Goal: Transaction & Acquisition: Purchase product/service

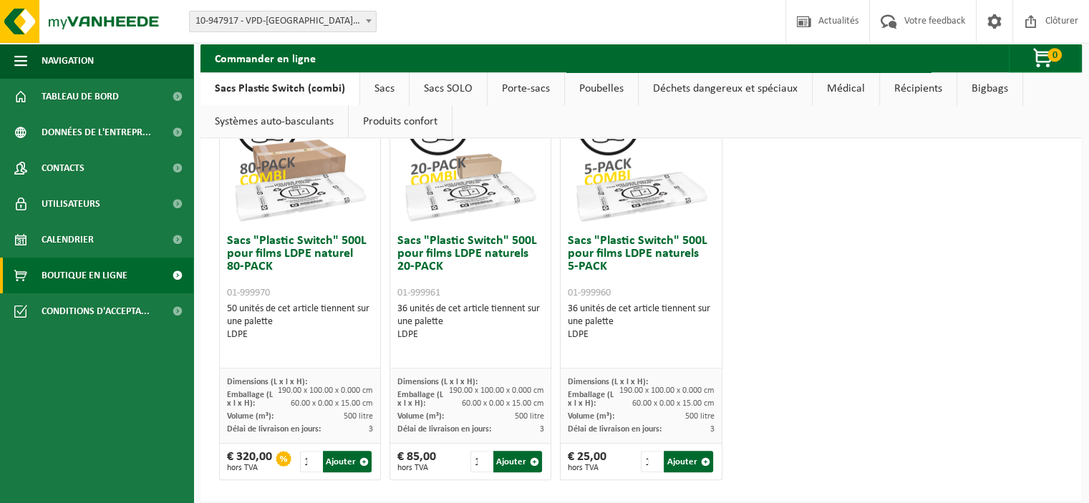
scroll to position [928, 0]
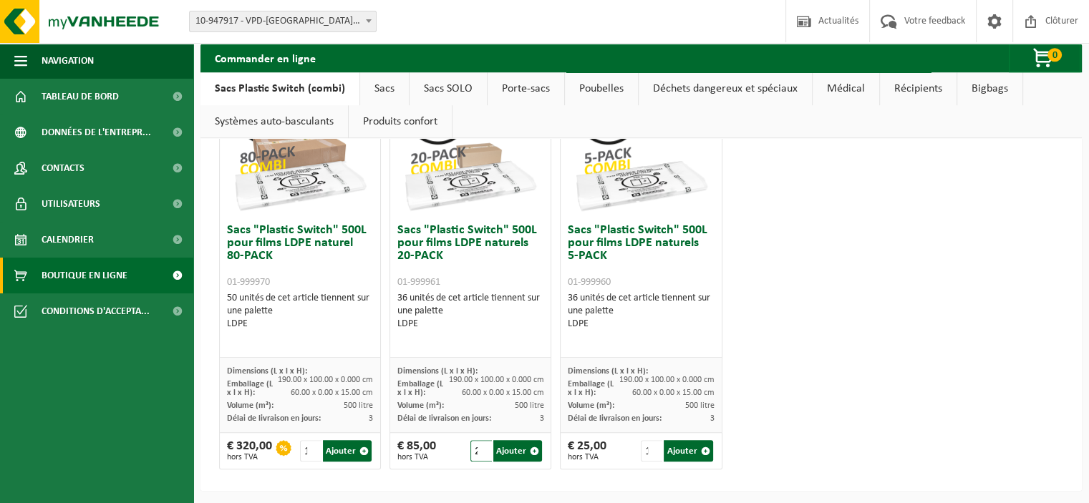
click at [479, 445] on input "2" at bounding box center [480, 450] width 21 height 21
click at [479, 445] on input "3" at bounding box center [480, 450] width 21 height 21
click at [516, 451] on button "Ajouter" at bounding box center [517, 450] width 49 height 21
type input "1"
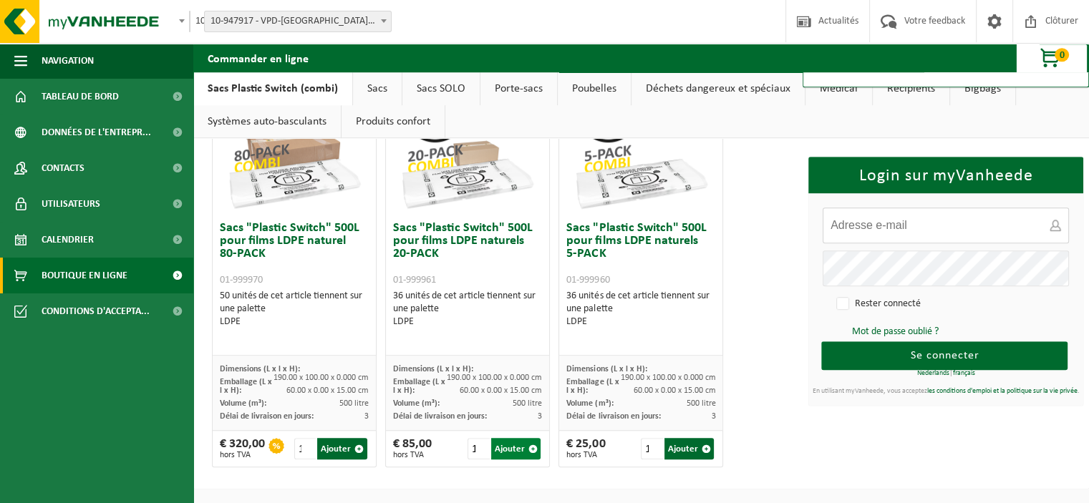
type input "randy@vpd.eu"
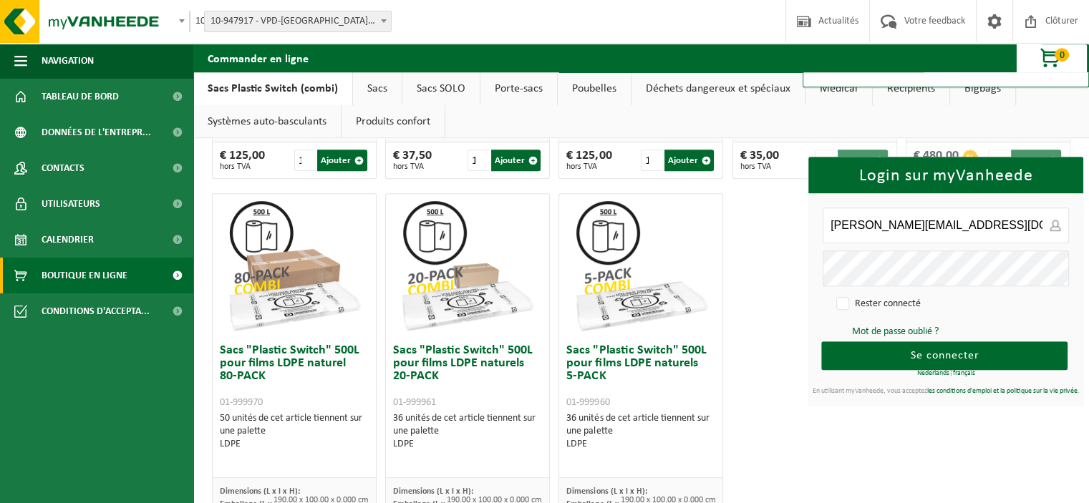
scroll to position [785, 0]
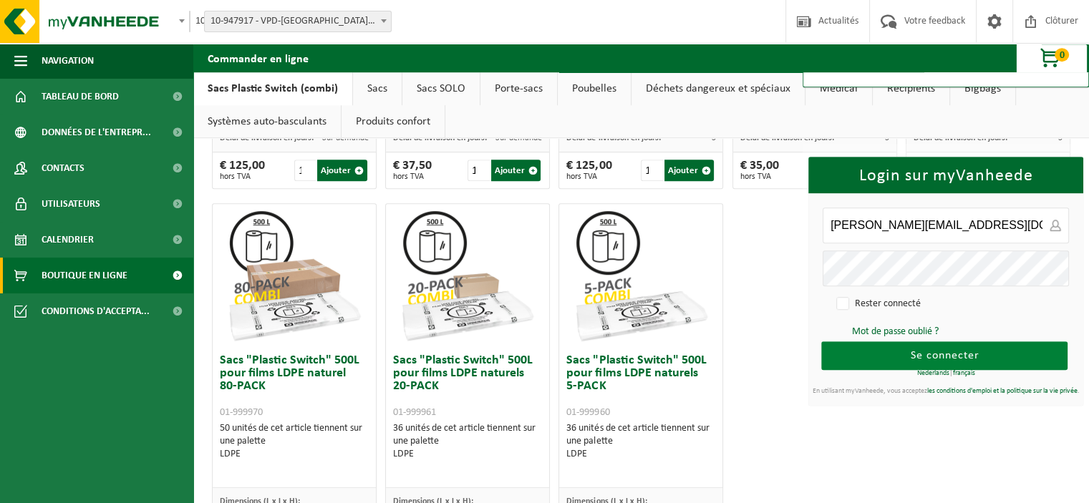
click at [922, 359] on span "Se connecter" at bounding box center [945, 355] width 69 height 11
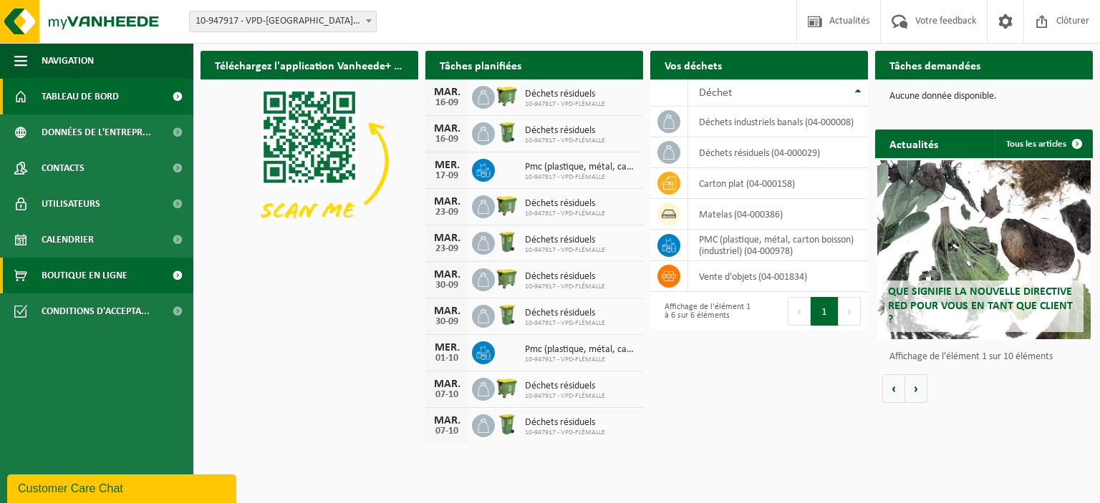
click at [61, 271] on span "Boutique en ligne" at bounding box center [85, 276] width 86 height 36
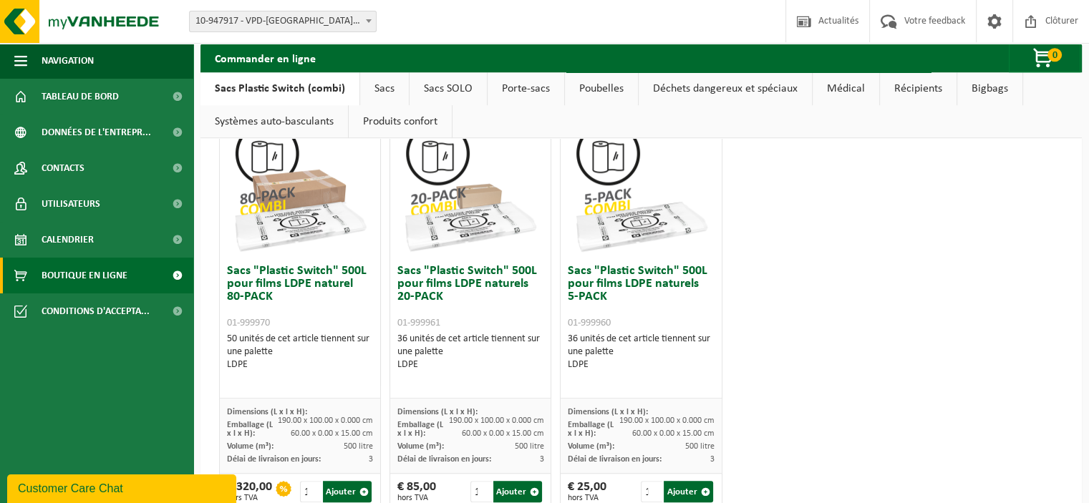
scroll to position [928, 0]
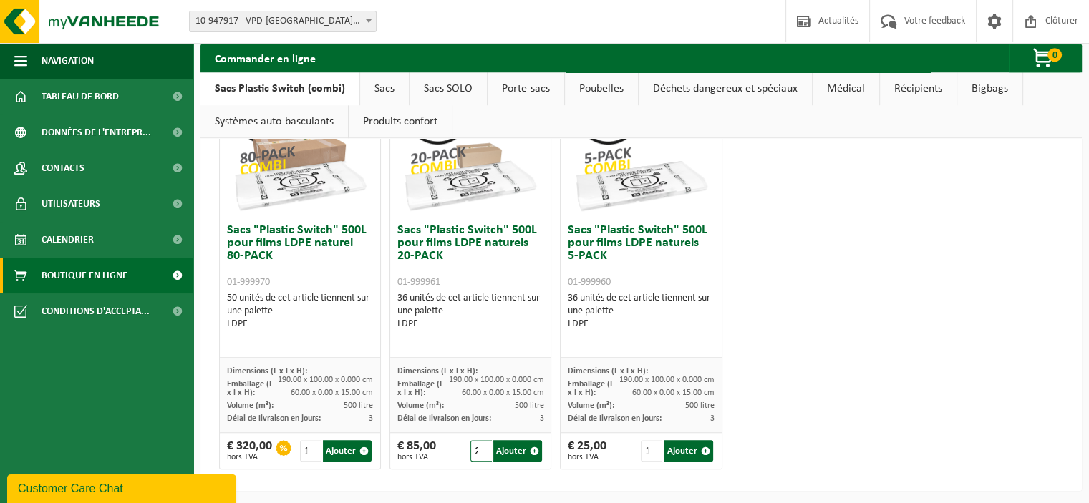
click at [476, 445] on input "2" at bounding box center [480, 450] width 21 height 21
click at [476, 445] on input "3" at bounding box center [480, 450] width 21 height 21
click at [508, 454] on button "Ajouter" at bounding box center [517, 450] width 49 height 21
type input "1"
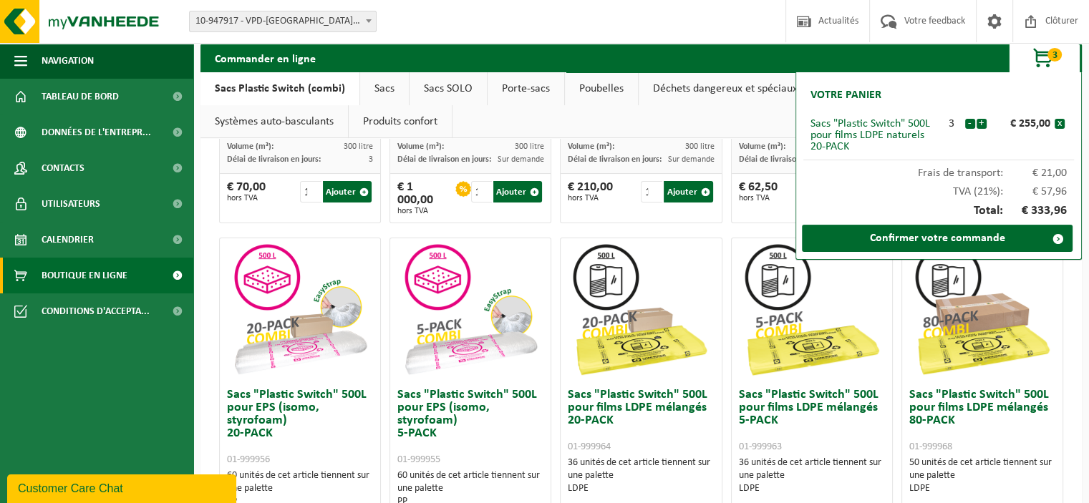
scroll to position [284, 0]
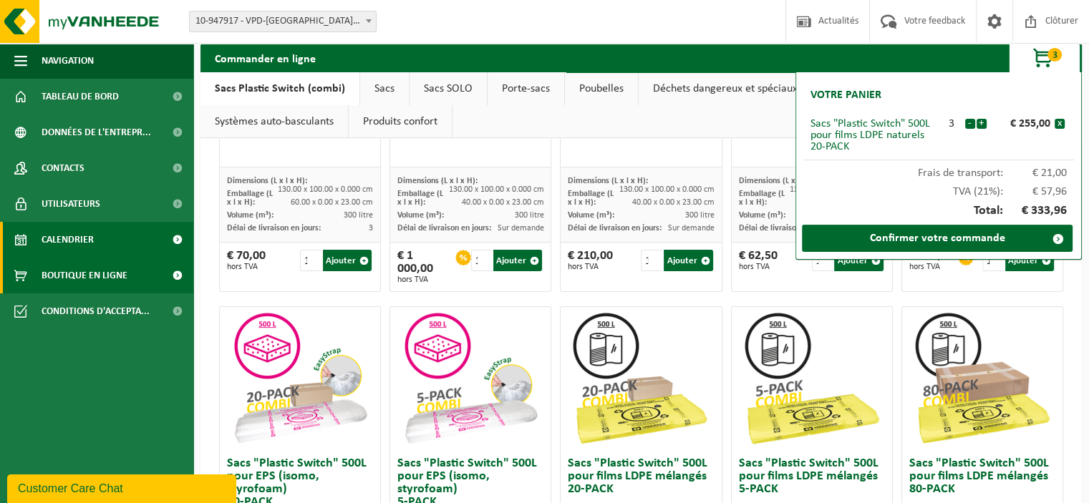
click at [100, 243] on link "Calendrier" at bounding box center [96, 240] width 193 height 36
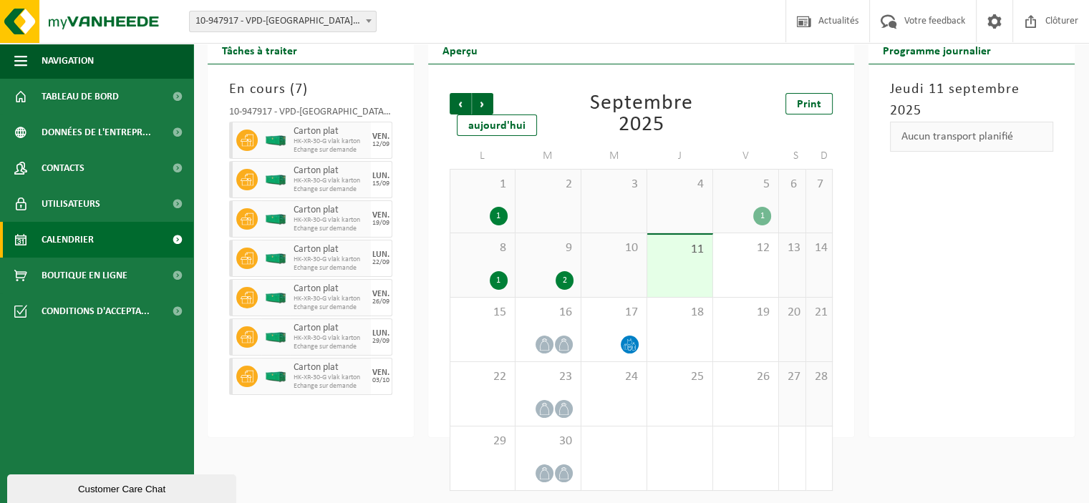
scroll to position [60, 0]
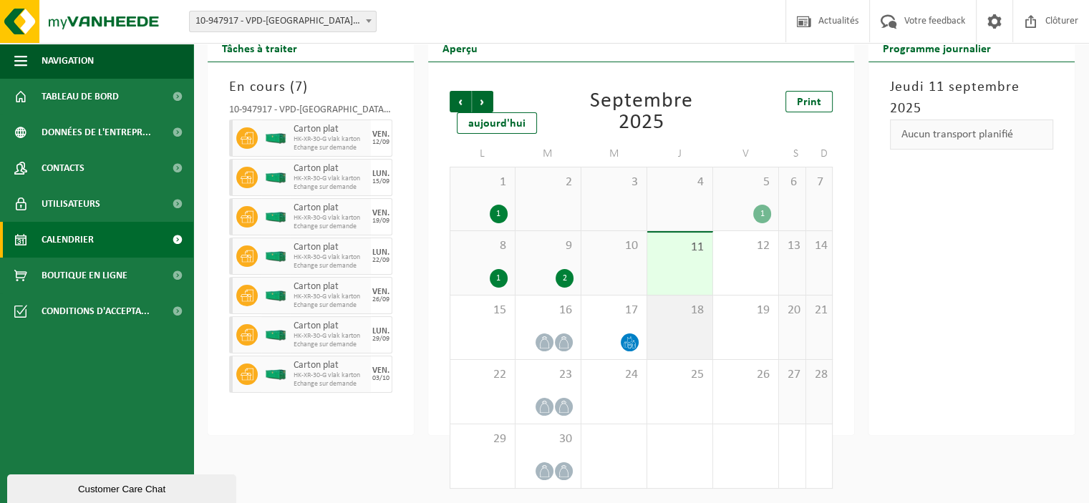
click at [694, 320] on div "18" at bounding box center [679, 328] width 65 height 64
